Goal: Navigation & Orientation: Find specific page/section

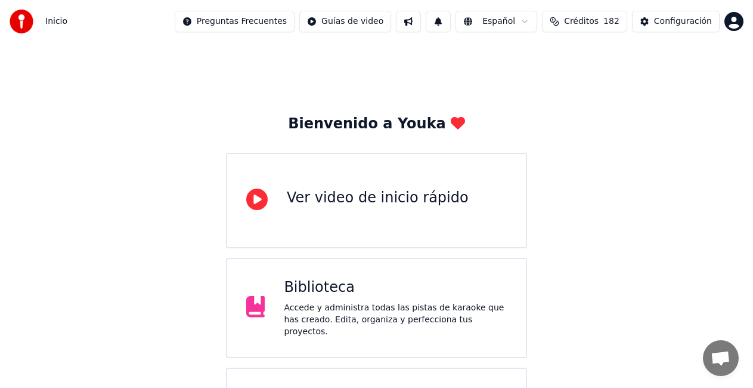
click at [599, 20] on span "Créditos" at bounding box center [581, 22] width 35 height 12
click at [735, 26] on html "Inicio Preguntas Frecuentes Guías de video Español Créditos 182 Configuración B…" at bounding box center [376, 239] width 753 height 479
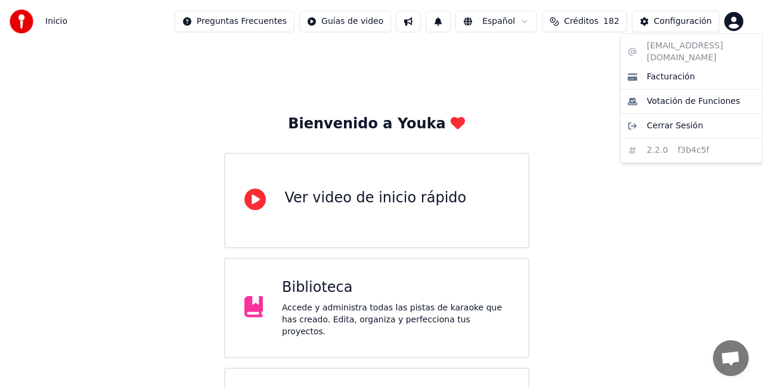
click at [571, 187] on html "Inicio Preguntas Frecuentes Guías de video Español Créditos 182 Configuración B…" at bounding box center [381, 239] width 763 height 479
click at [739, 23] on html "Inicio Preguntas Frecuentes Guías de video Español Créditos 182 Configuración B…" at bounding box center [381, 239] width 763 height 479
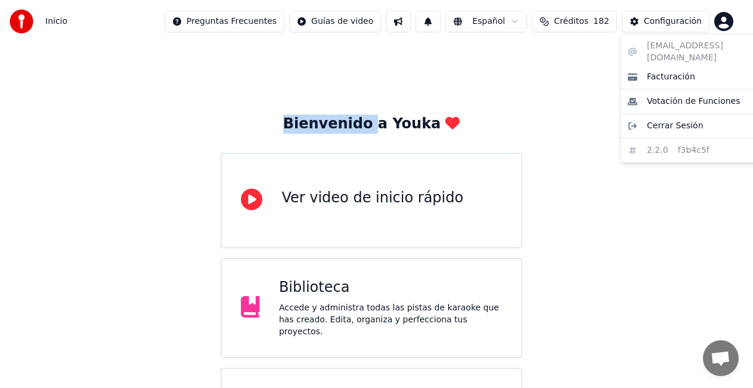
click at [733, 28] on html "Inicio Preguntas Frecuentes Guías de video Español Créditos 182 Configuración B…" at bounding box center [376, 239] width 753 height 479
click at [735, 14] on html "Inicio Preguntas Frecuentes Guías de video Español Créditos 182 Configuración B…" at bounding box center [376, 239] width 753 height 479
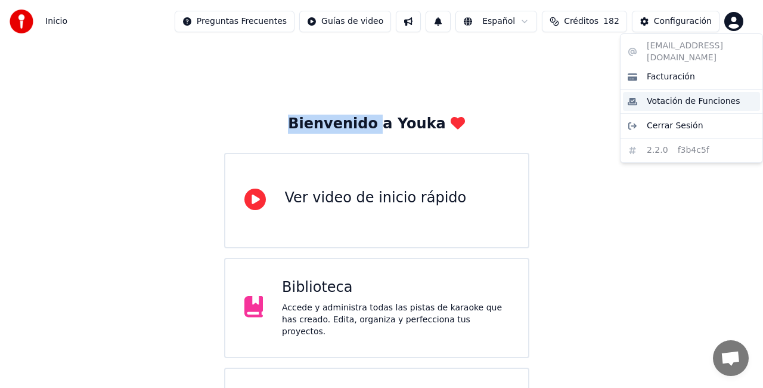
click at [711, 95] on span "Votación de Funciones" at bounding box center [694, 101] width 94 height 12
